Goal: Task Accomplishment & Management: Complete application form

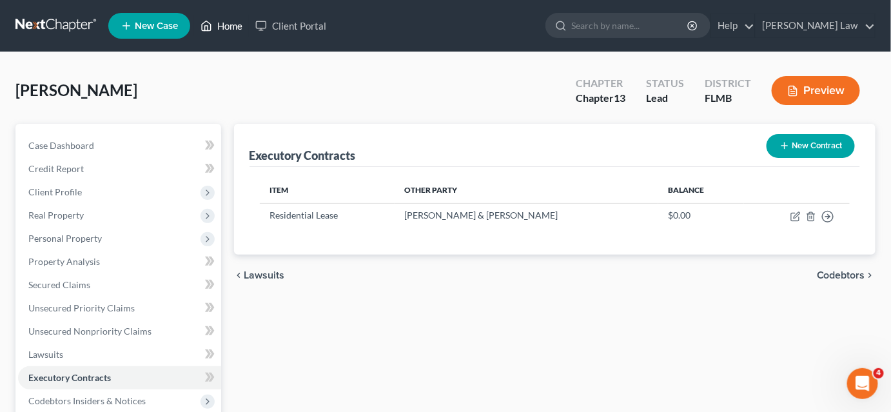
click at [220, 27] on link "Home" at bounding box center [221, 25] width 55 height 23
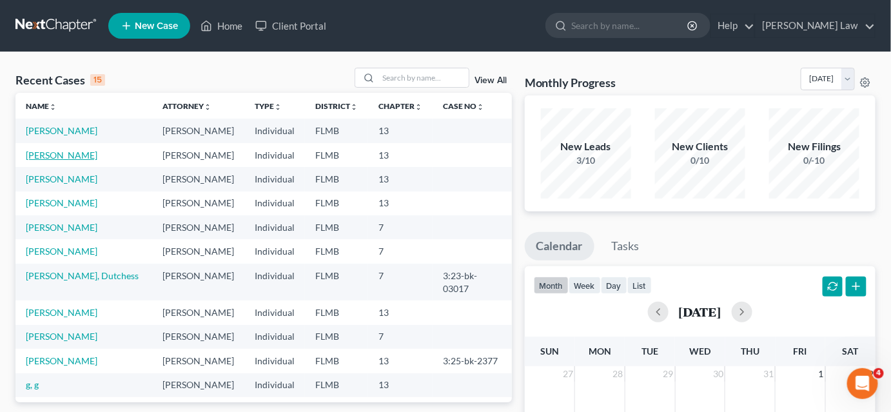
click at [61, 159] on link "[PERSON_NAME]" at bounding box center [62, 155] width 72 height 11
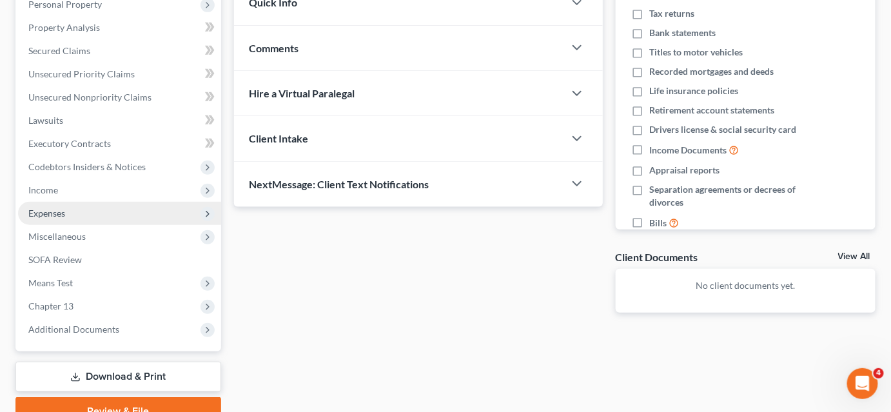
scroll to position [117, 0]
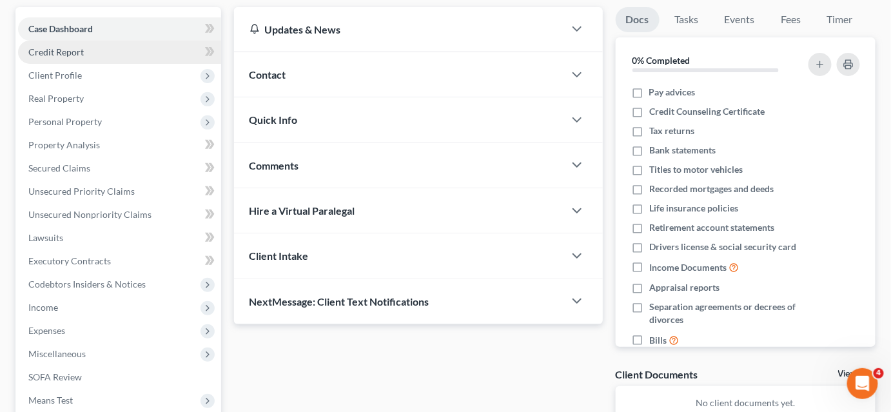
click at [76, 53] on span "Credit Report" at bounding box center [55, 51] width 55 height 11
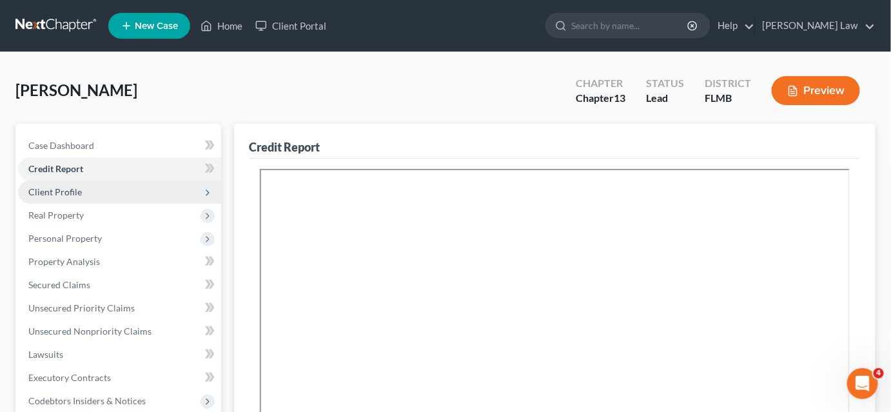
click at [119, 191] on span "Client Profile" at bounding box center [119, 192] width 203 height 23
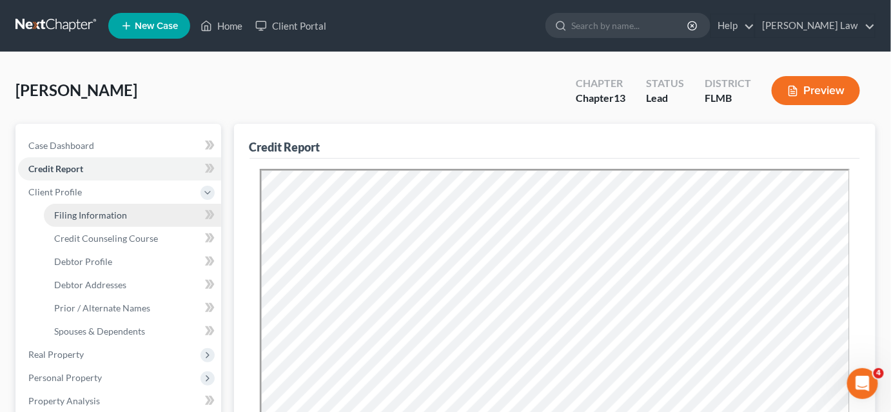
click at [106, 224] on link "Filing Information" at bounding box center [132, 215] width 177 height 23
select select "1"
select select "0"
select select "3"
select select "15"
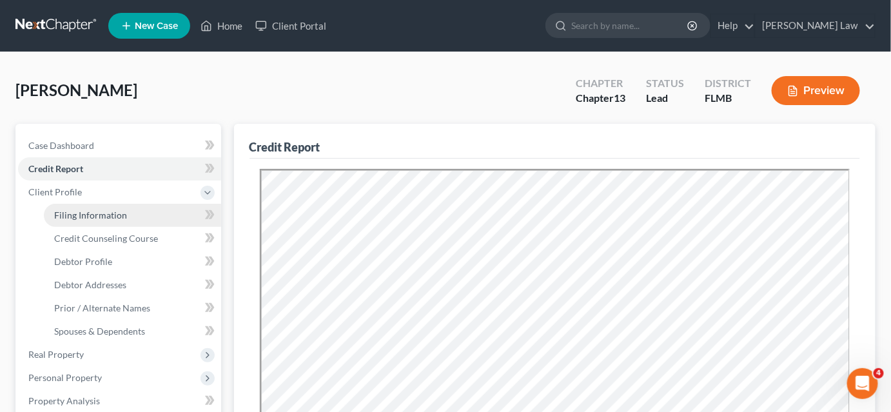
select select "0"
select select "9"
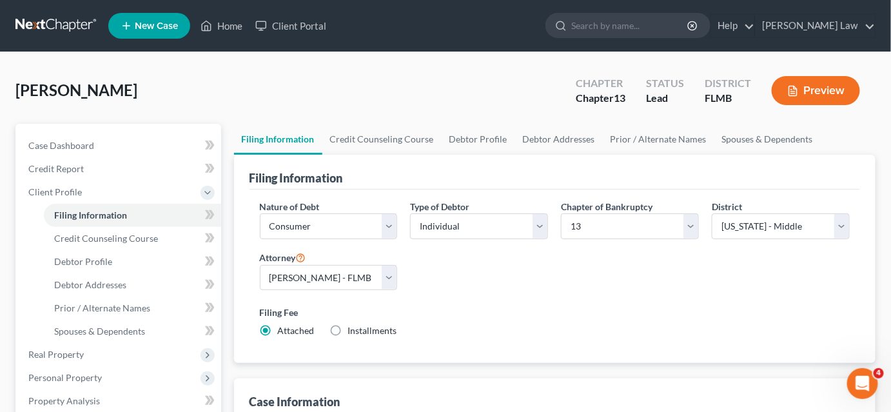
scroll to position [117, 0]
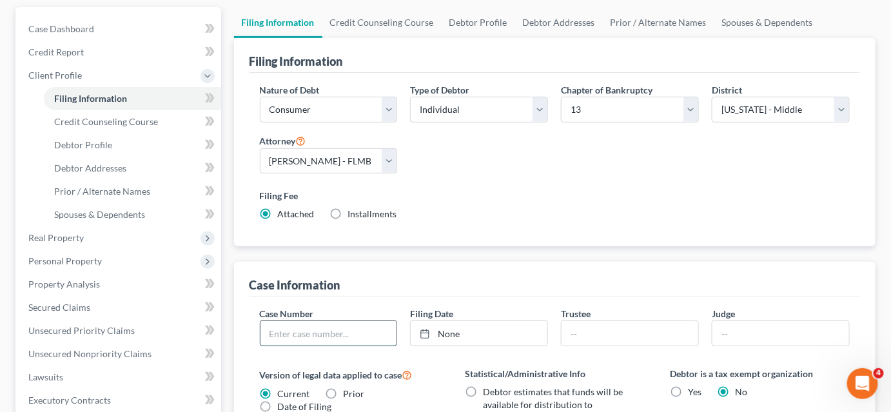
click at [302, 333] on input "text" at bounding box center [329, 333] width 137 height 25
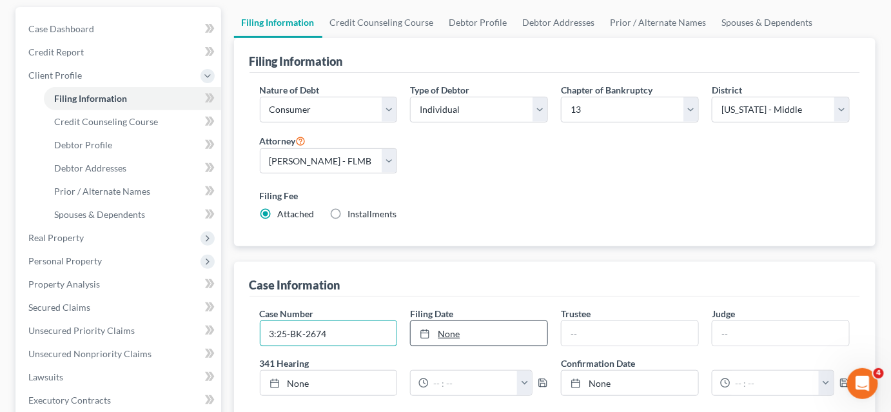
type input "3:25-BK-2674"
click at [471, 332] on link "None" at bounding box center [479, 333] width 137 height 25
type input "[DATE]"
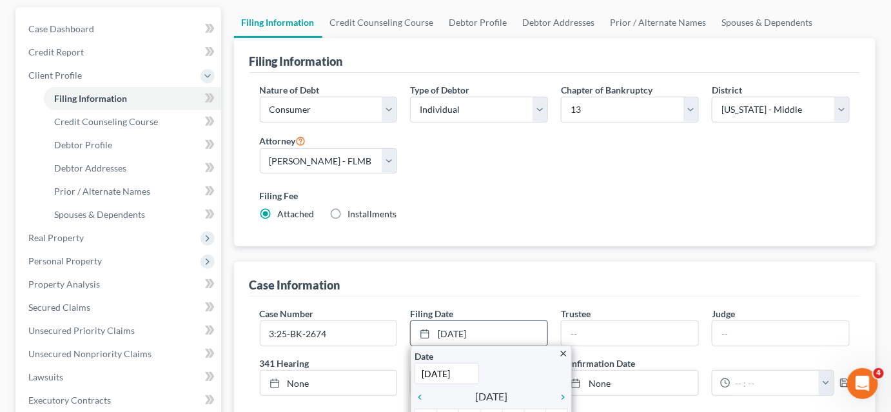
scroll to position [234, 0]
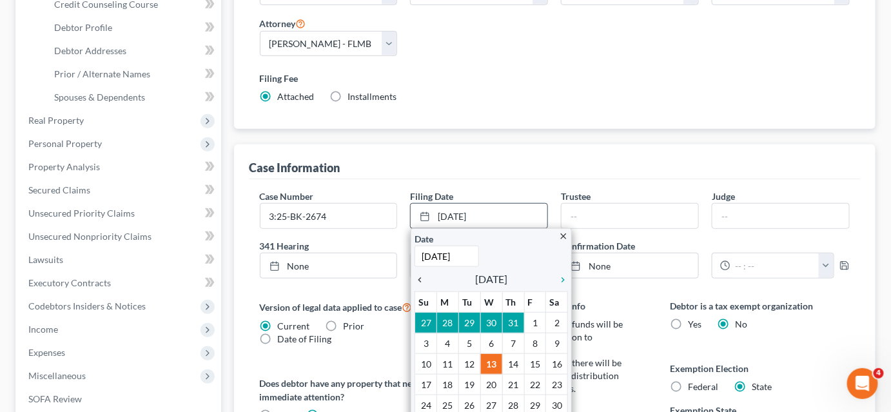
click at [419, 278] on icon "chevron_left" at bounding box center [423, 280] width 17 height 10
click at [560, 276] on icon "chevron_right" at bounding box center [559, 280] width 17 height 10
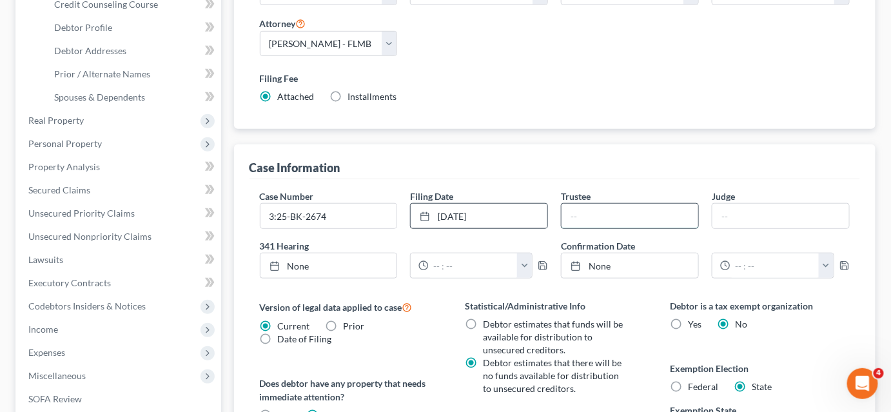
click at [586, 217] on input "text" at bounding box center [630, 216] width 137 height 25
type input "[PERSON_NAME]"
click at [724, 213] on input "text" at bounding box center [781, 216] width 137 height 25
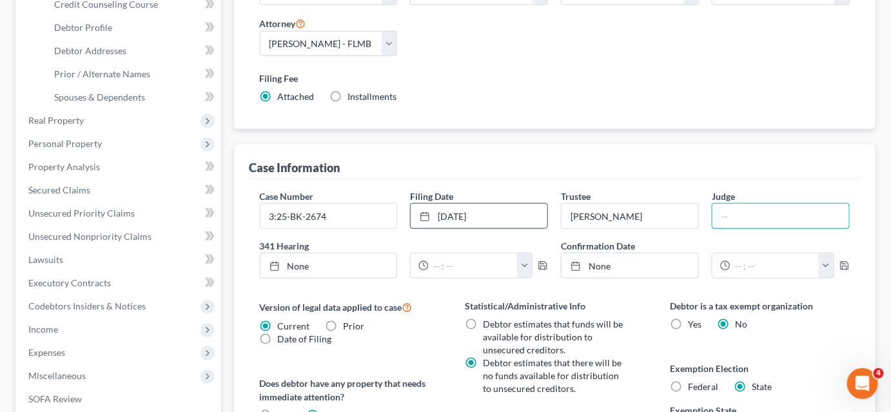
type input "JAF"
drag, startPoint x: 748, startPoint y: 212, endPoint x: 715, endPoint y: 217, distance: 34.0
click at [713, 215] on input "JAF" at bounding box center [781, 216] width 137 height 25
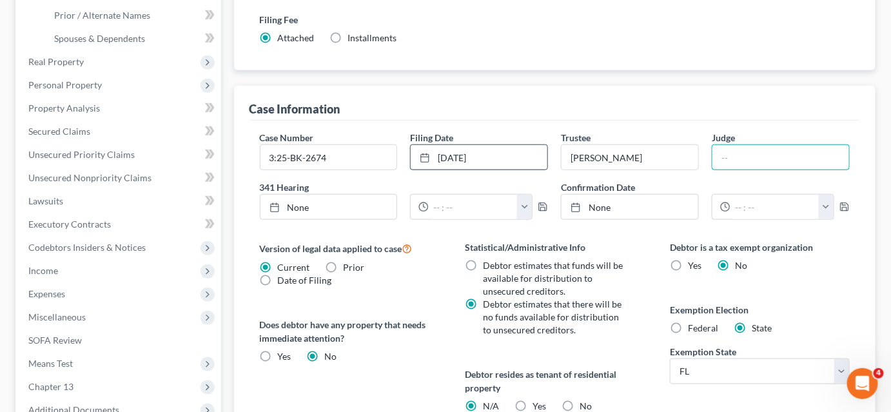
scroll to position [469, 0]
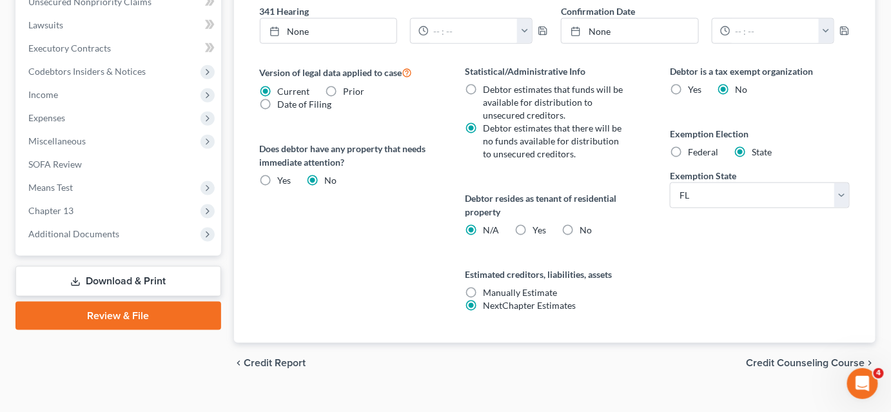
click at [113, 280] on link "Download & Print" at bounding box center [118, 281] width 206 height 30
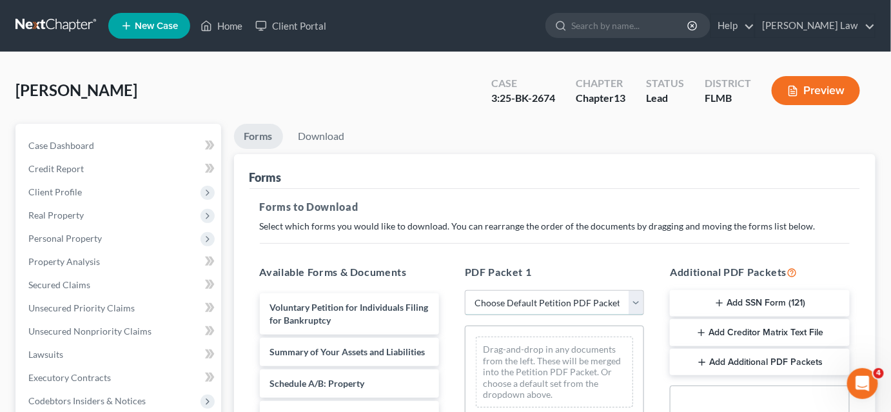
click at [537, 303] on select "Choose Default Petition PDF Packet Complete Bankruptcy Petition (all forms and …" at bounding box center [554, 303] width 179 height 26
select select "0"
click at [465, 290] on select "Choose Default Petition PDF Packet Complete Bankruptcy Petition (all forms and …" at bounding box center [554, 303] width 179 height 26
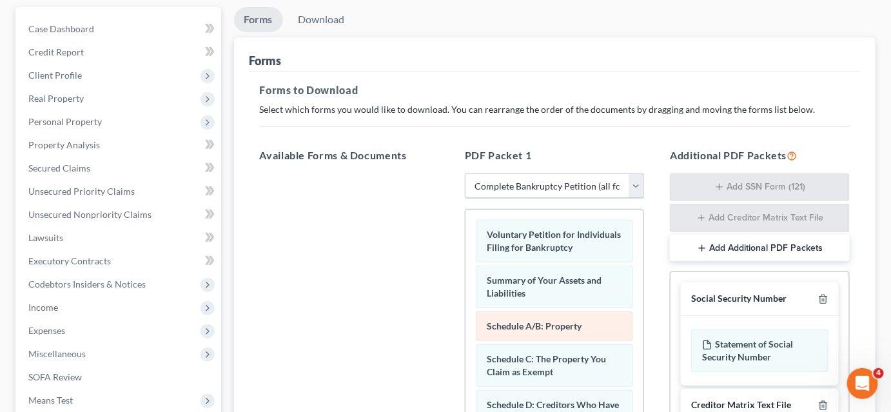
scroll to position [58, 0]
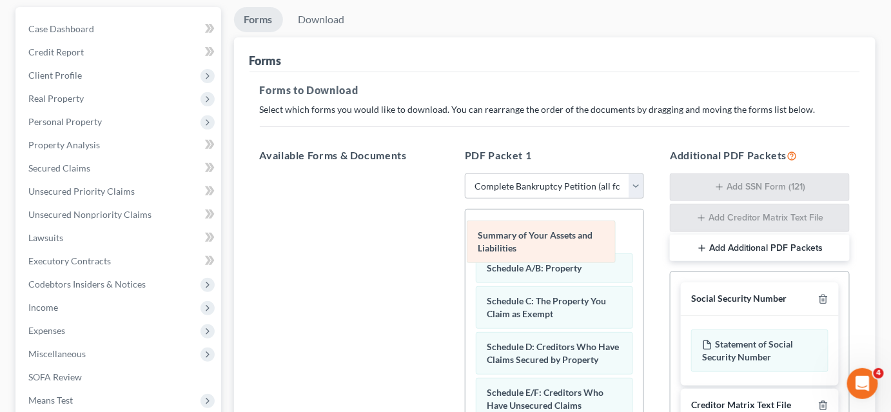
drag, startPoint x: 581, startPoint y: 240, endPoint x: 470, endPoint y: 216, distance: 114.1
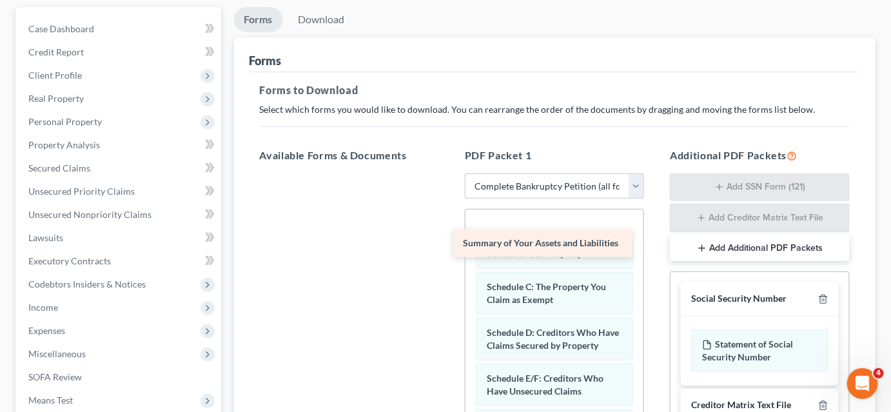
drag, startPoint x: 370, startPoint y: 188, endPoint x: 568, endPoint y: 241, distance: 205.4
click at [450, 173] on div "Summary of Your Assets and Liabilities Summary of Your Assets and Liabilities" at bounding box center [350, 173] width 200 height 0
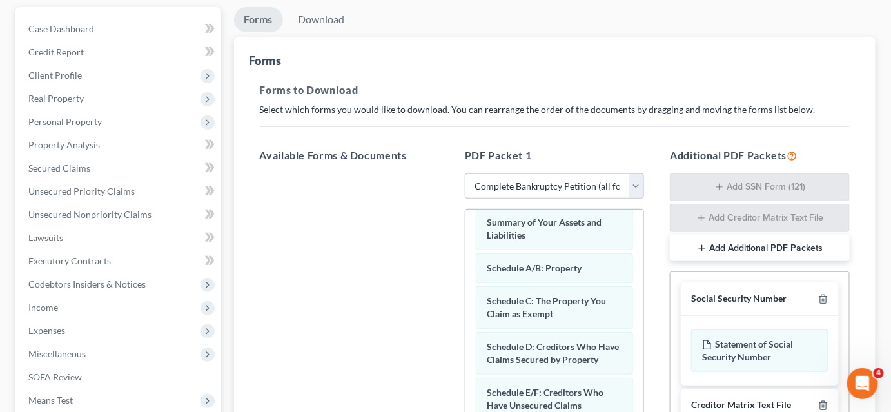
scroll to position [0, 0]
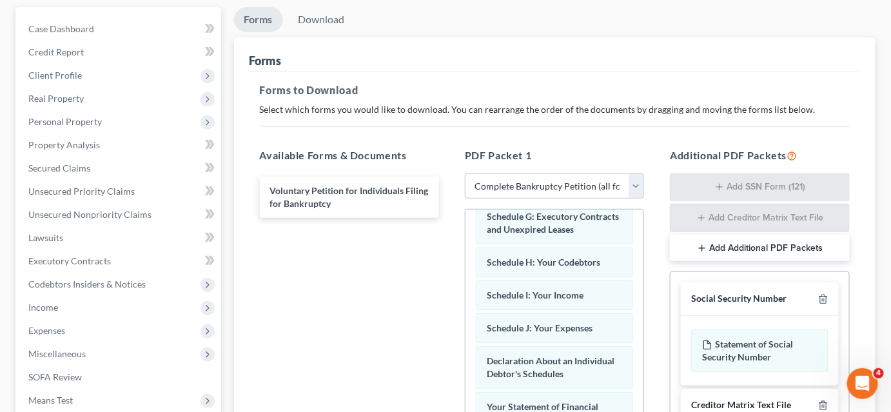
scroll to position [410, 0]
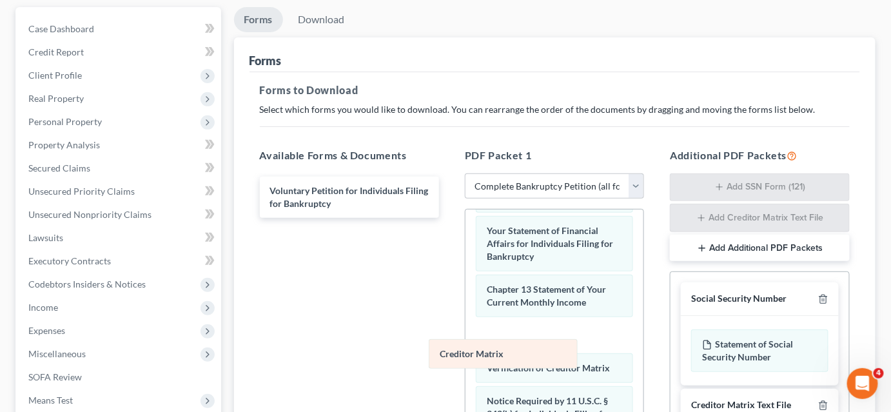
drag, startPoint x: 542, startPoint y: 353, endPoint x: 378, endPoint y: 307, distance: 170.3
click at [466, 292] on div "Creditor Matrix Summary of Your Assets and Liabilities Schedule A/B: Property S…" at bounding box center [555, 185] width 178 height 772
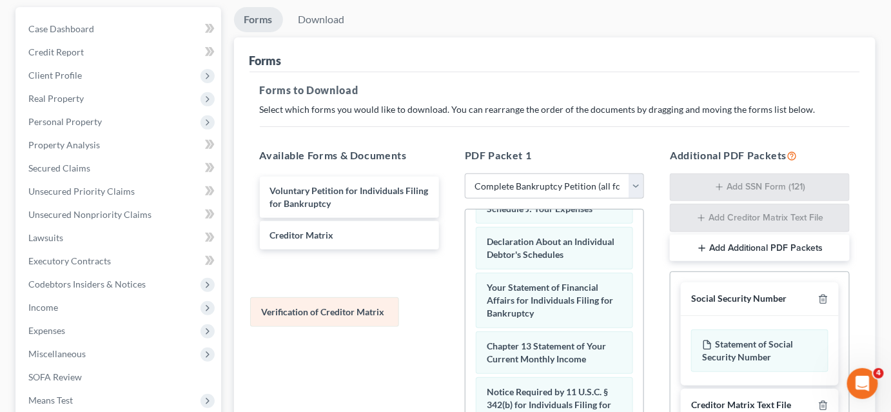
scroll to position [373, 0]
drag, startPoint x: 522, startPoint y: 357, endPoint x: 306, endPoint y: 301, distance: 222.6
click at [466, 307] on div "Verification of Creditor Matrix Summary of Your Assets and Liabilities Schedule…" at bounding box center [555, 209] width 178 height 707
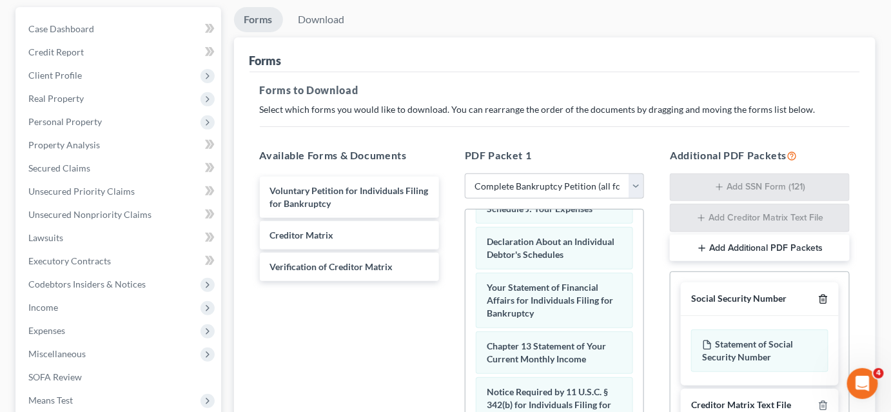
click at [823, 299] on line "button" at bounding box center [823, 300] width 0 height 3
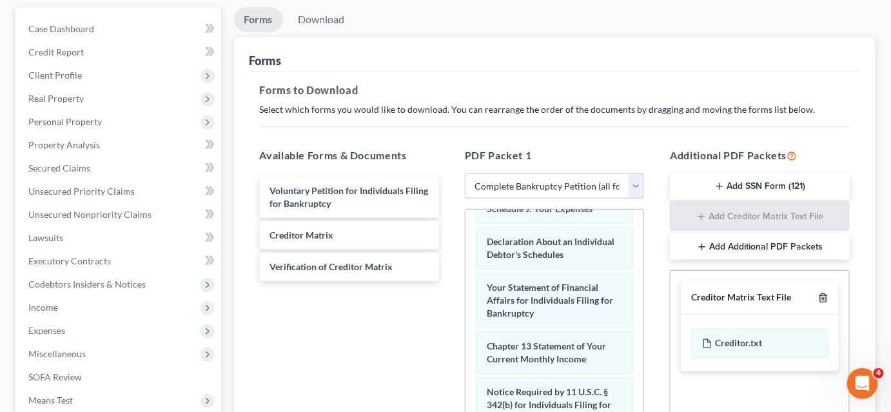
click at [824, 298] on icon "button" at bounding box center [823, 298] width 10 height 10
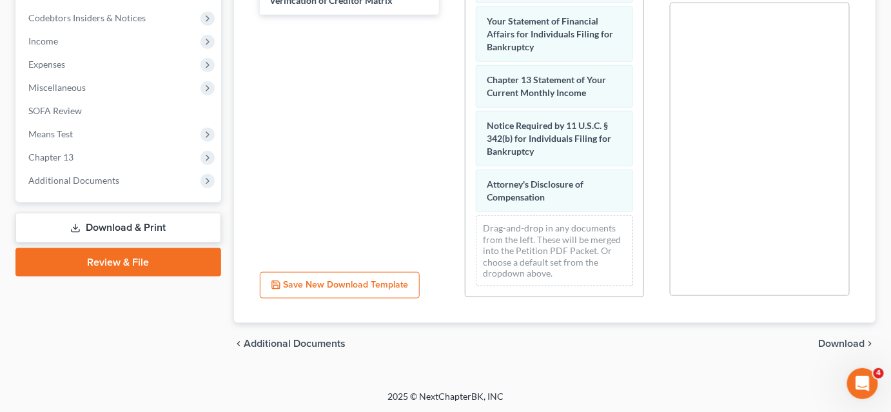
click at [846, 347] on span "Download" at bounding box center [842, 344] width 46 height 10
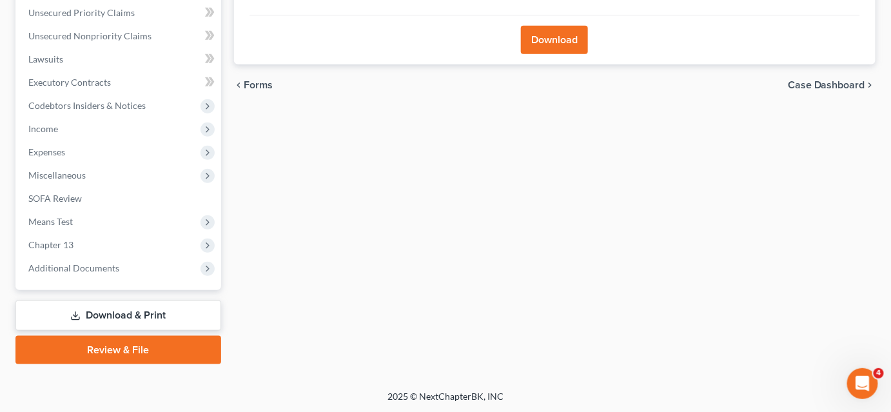
scroll to position [119, 0]
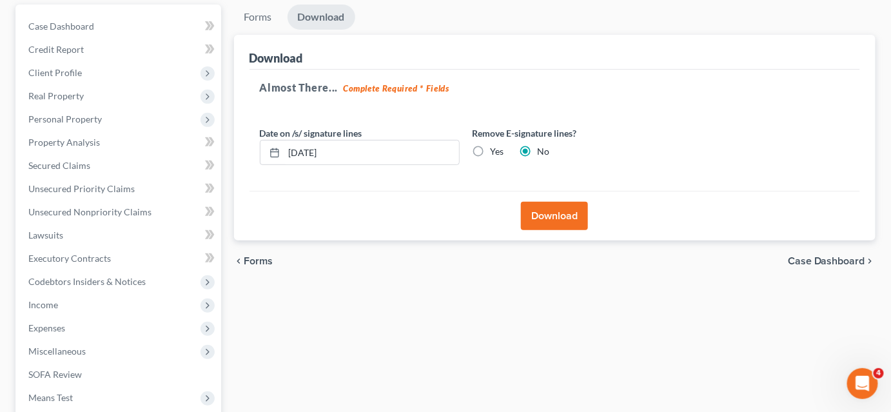
click at [544, 215] on button "Download" at bounding box center [554, 216] width 67 height 28
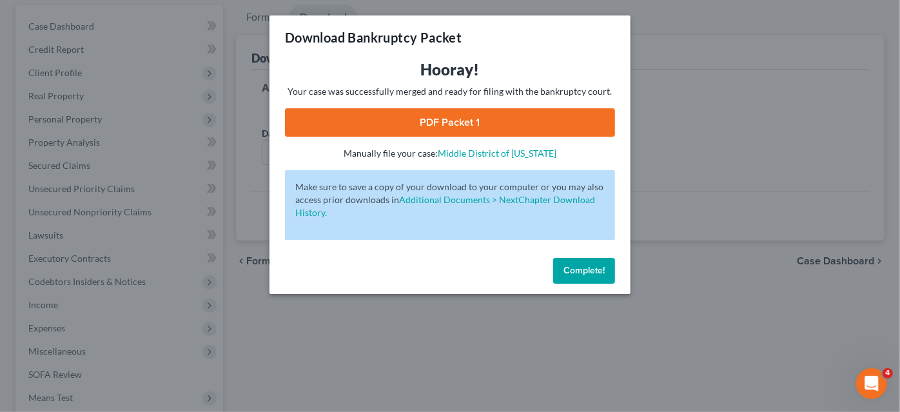
click at [482, 124] on link "PDF Packet 1" at bounding box center [450, 122] width 330 height 28
click at [586, 275] on span "Complete!" at bounding box center [584, 270] width 41 height 11
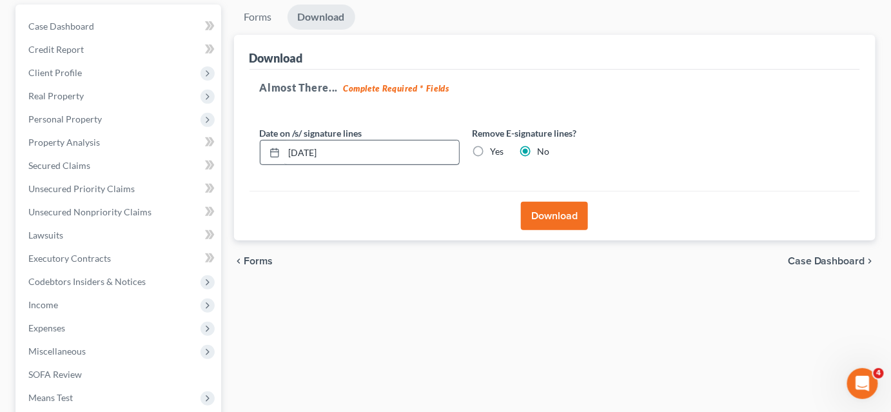
scroll to position [0, 0]
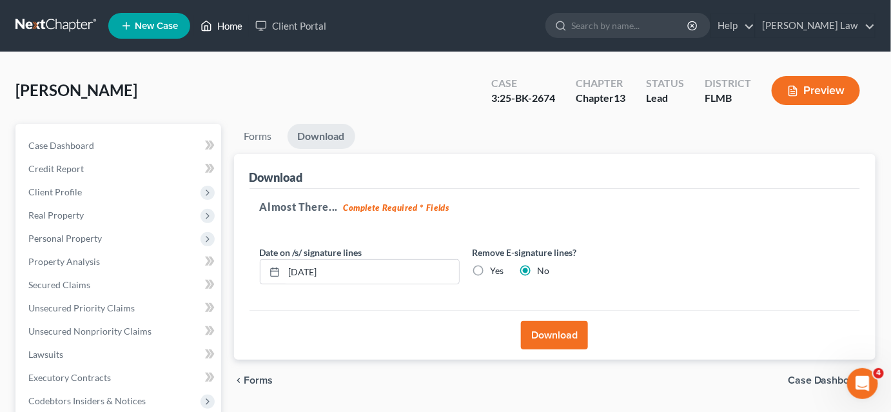
click at [230, 23] on link "Home" at bounding box center [221, 25] width 55 height 23
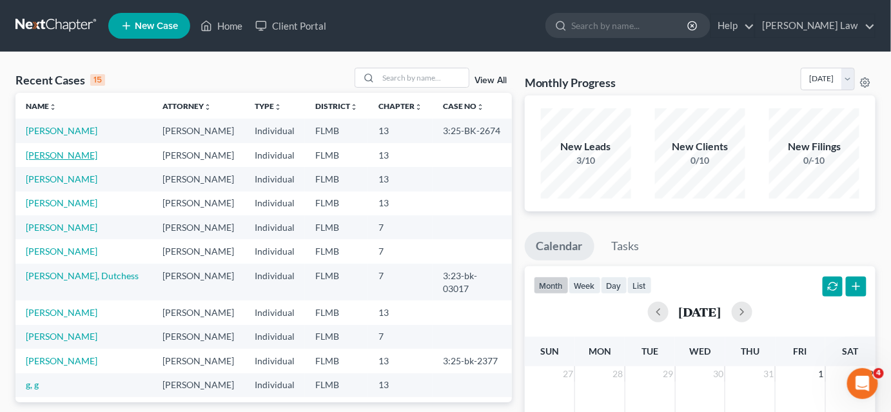
click at [68, 157] on link "[PERSON_NAME]" at bounding box center [62, 155] width 72 height 11
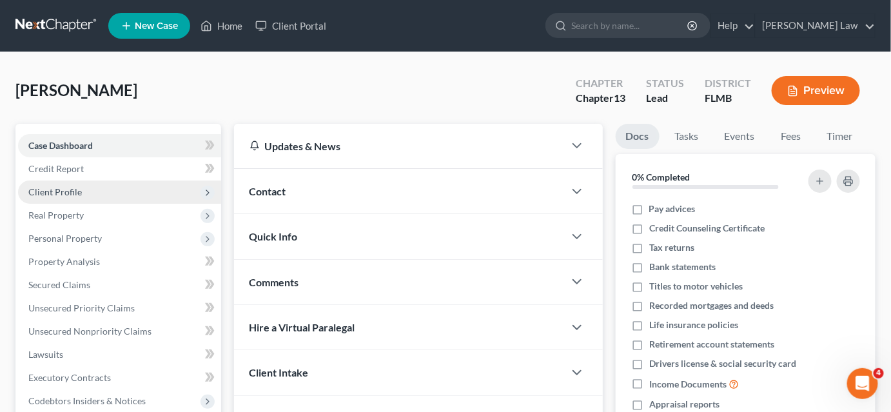
click at [114, 193] on span "Client Profile" at bounding box center [119, 192] width 203 height 23
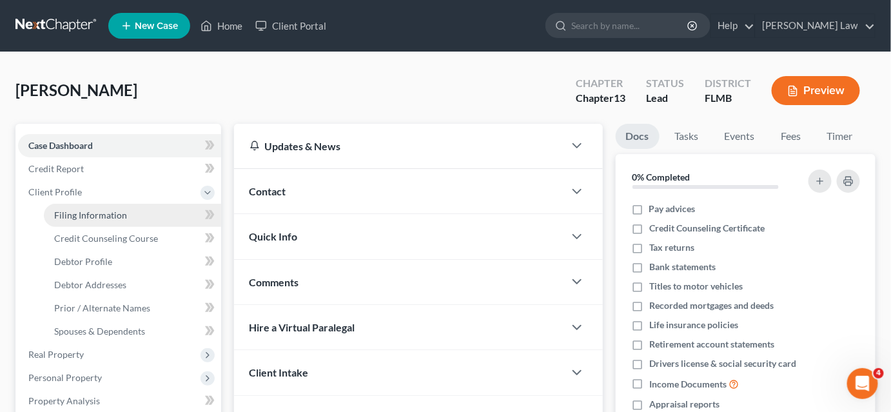
click at [110, 219] on span "Filing Information" at bounding box center [90, 215] width 73 height 11
select select "1"
select select "0"
select select "3"
select select "15"
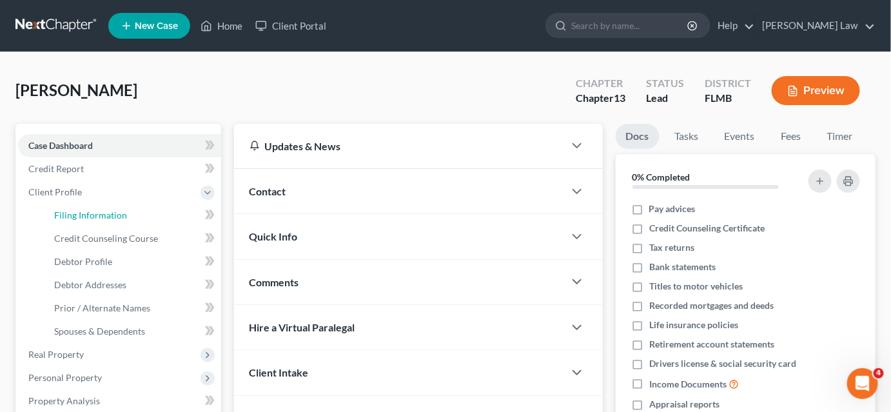
select select "0"
select select "9"
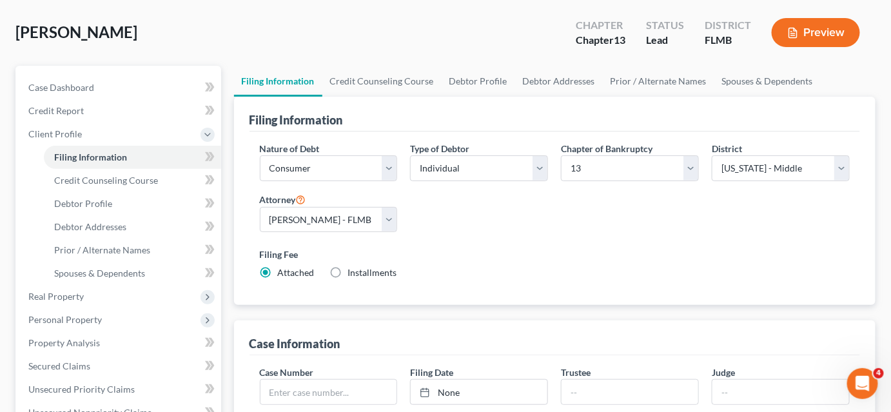
scroll to position [175, 0]
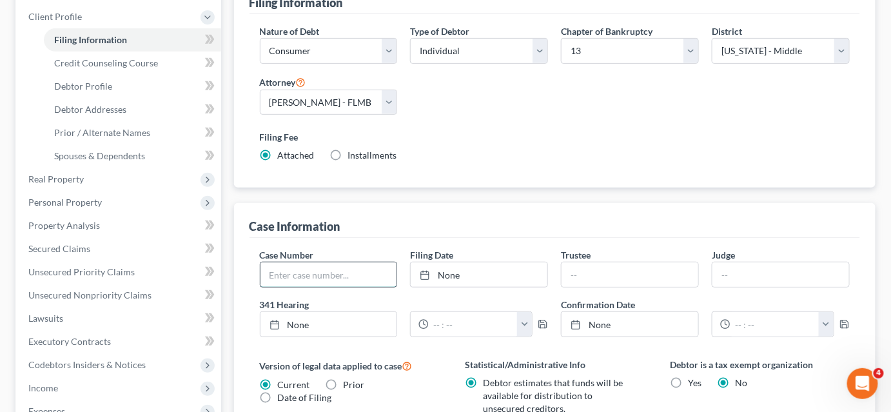
click at [320, 272] on input "text" at bounding box center [329, 274] width 137 height 25
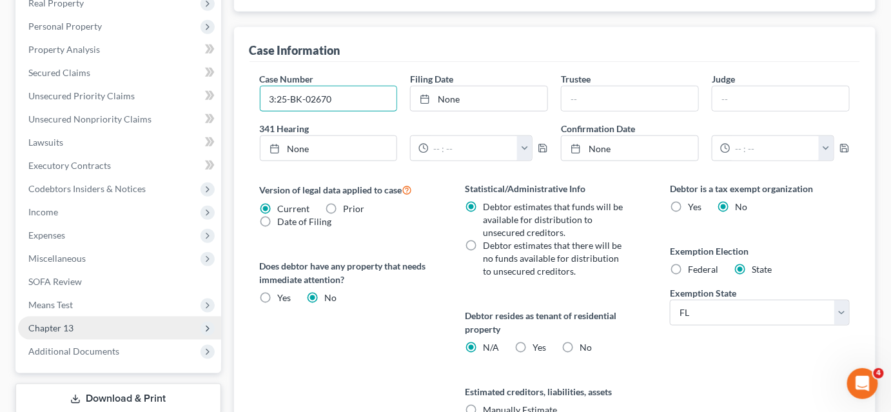
scroll to position [488, 0]
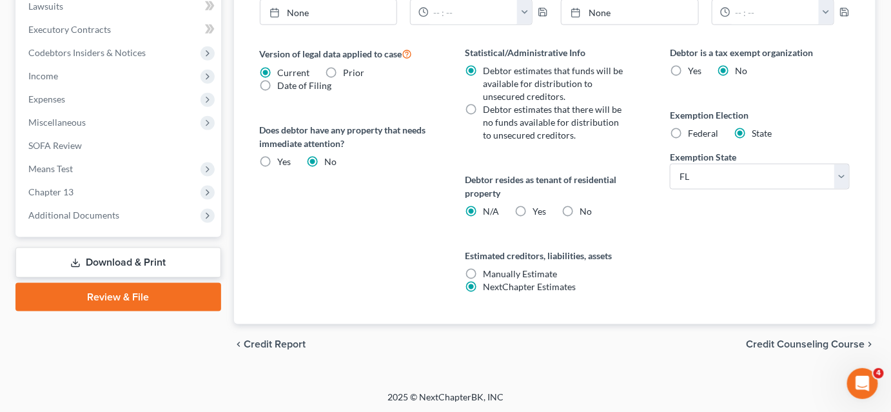
type input "3:25-BK-02670"
click at [159, 270] on link "Download & Print" at bounding box center [118, 263] width 206 height 30
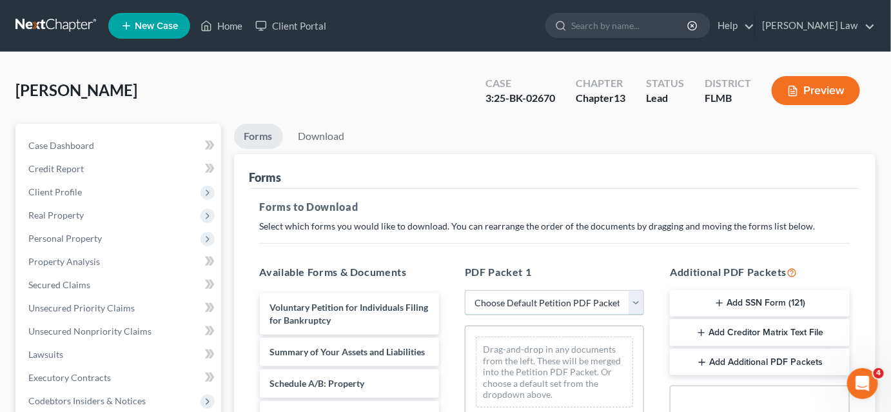
click at [504, 308] on select "Choose Default Petition PDF Packet Complete Bankruptcy Petition (all forms and …" at bounding box center [554, 303] width 179 height 26
select select "0"
click at [465, 290] on select "Choose Default Petition PDF Packet Complete Bankruptcy Petition (all forms and …" at bounding box center [554, 303] width 179 height 26
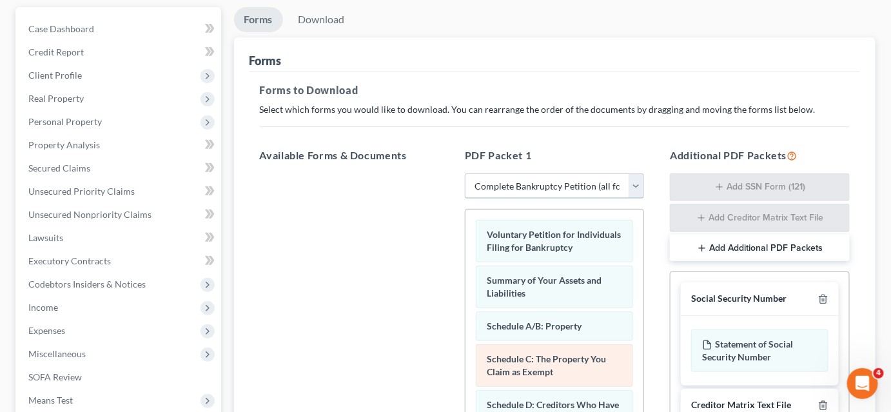
scroll to position [234, 0]
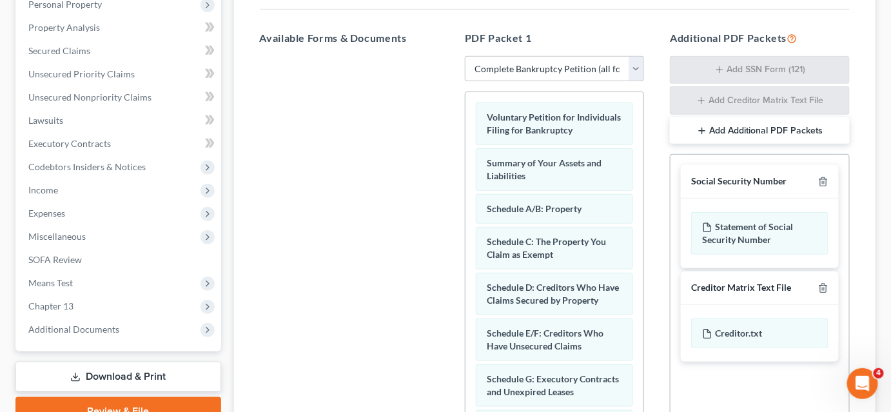
click at [822, 175] on div at bounding box center [820, 181] width 15 height 12
click at [822, 179] on icon "button" at bounding box center [823, 182] width 10 height 10
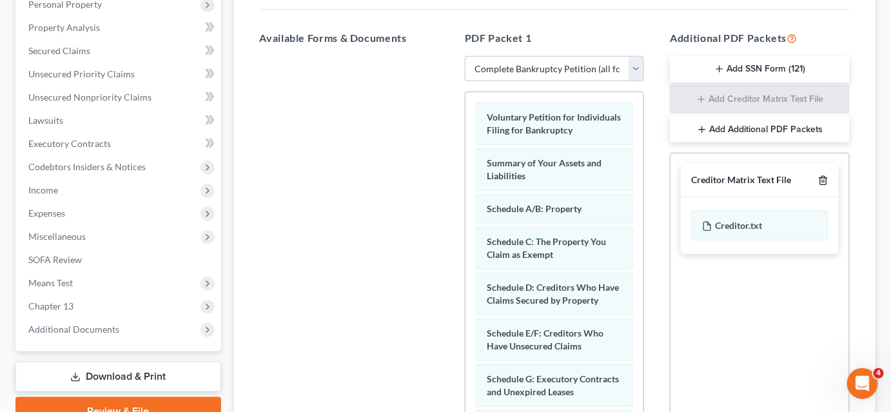
click at [822, 179] on icon "button" at bounding box center [823, 180] width 10 height 10
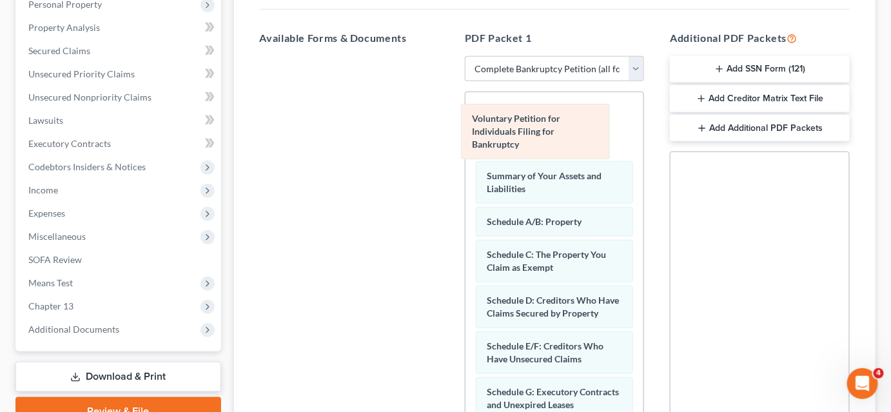
drag, startPoint x: 526, startPoint y: 126, endPoint x: 361, endPoint y: 106, distance: 166.3
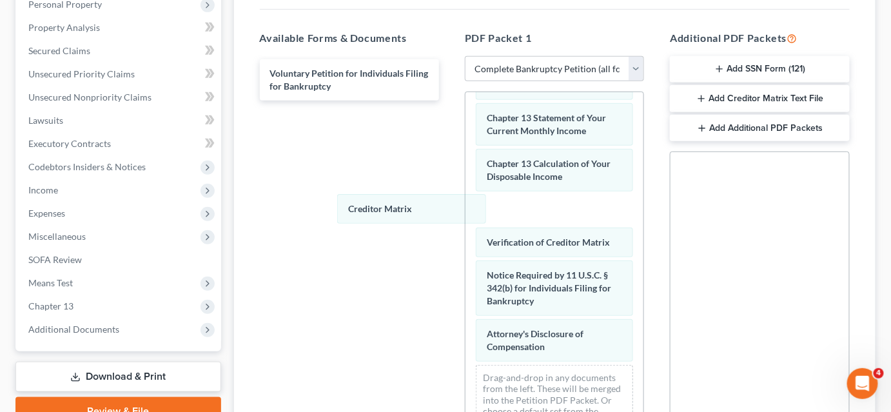
drag, startPoint x: 550, startPoint y: 204, endPoint x: 442, endPoint y: 215, distance: 109.0
click at [466, 192] on div "Creditor Matrix Summary of Your Assets and Liabilities Schedule A/B: Property S…" at bounding box center [555, 37] width 178 height 818
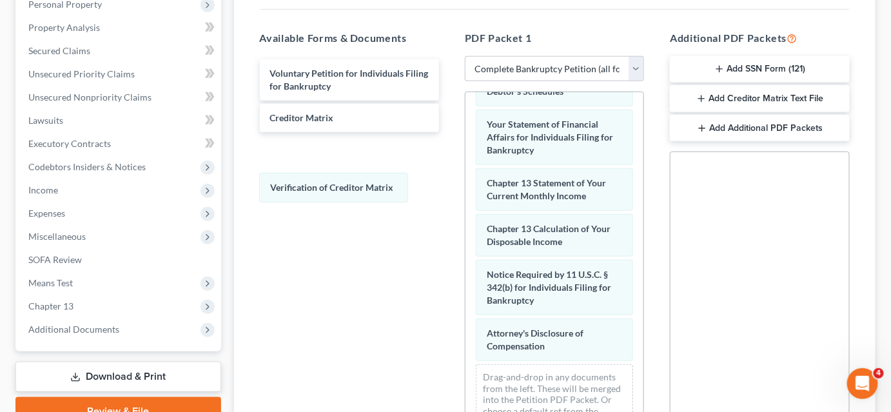
scroll to position [419, 0]
drag, startPoint x: 536, startPoint y: 239, endPoint x: 350, endPoint y: 198, distance: 190.1
click at [466, 184] on div "Verification of Creditor Matrix Summary of Your Assets and Liabilities Schedule…" at bounding box center [555, 69] width 178 height 753
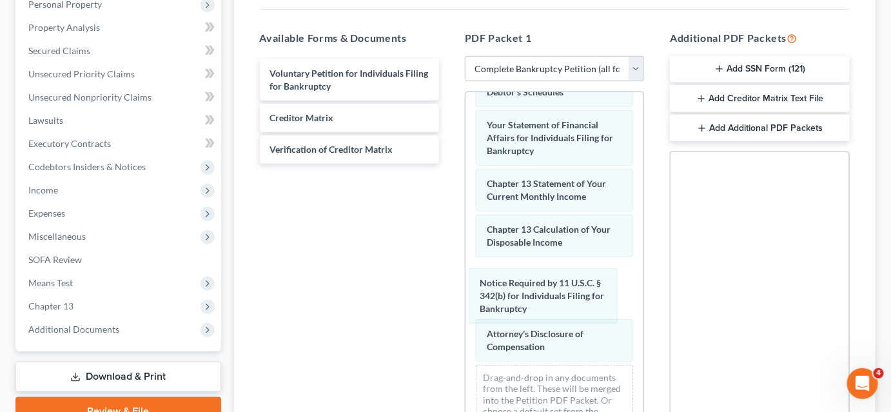
drag, startPoint x: 540, startPoint y: 286, endPoint x: 415, endPoint y: 232, distance: 136.6
click at [466, 211] on div "Notice Required by 11 U.S.C. § 342(b) for Individuals Filing for Bankruptcy Sum…" at bounding box center [555, 70] width 178 height 752
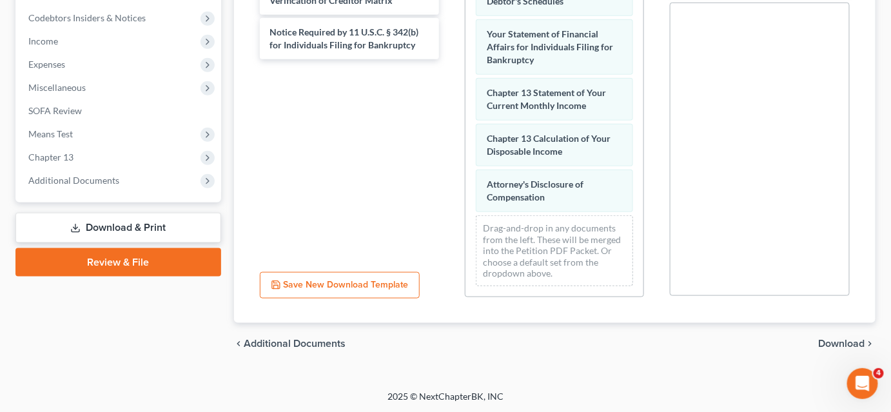
click at [822, 341] on span "Download" at bounding box center [842, 344] width 46 height 10
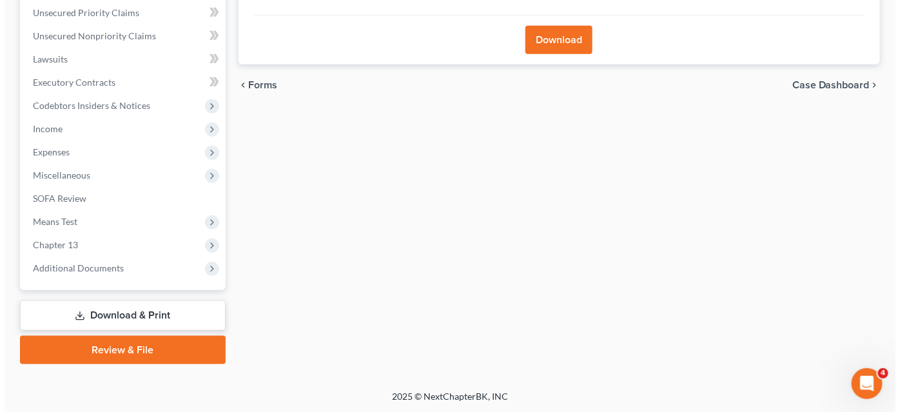
scroll to position [119, 0]
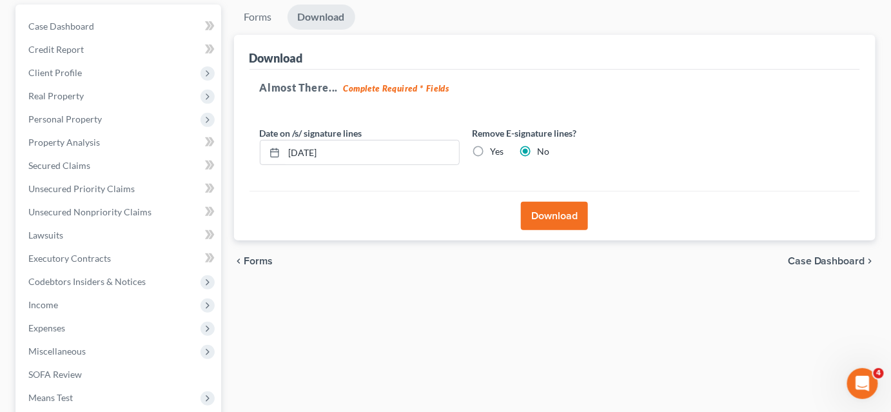
click at [546, 219] on button "Download" at bounding box center [554, 216] width 67 height 28
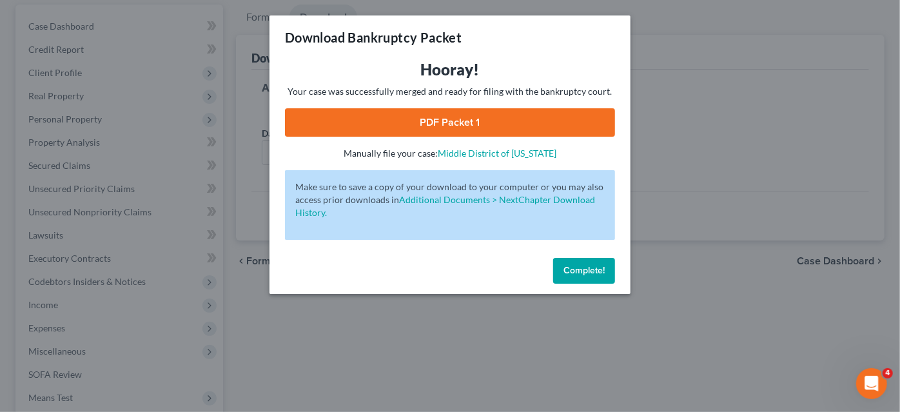
click at [526, 124] on link "PDF Packet 1" at bounding box center [450, 122] width 330 height 28
click at [406, 121] on link "PDF Packet 1" at bounding box center [450, 122] width 330 height 28
